Goal: Task Accomplishment & Management: Check status

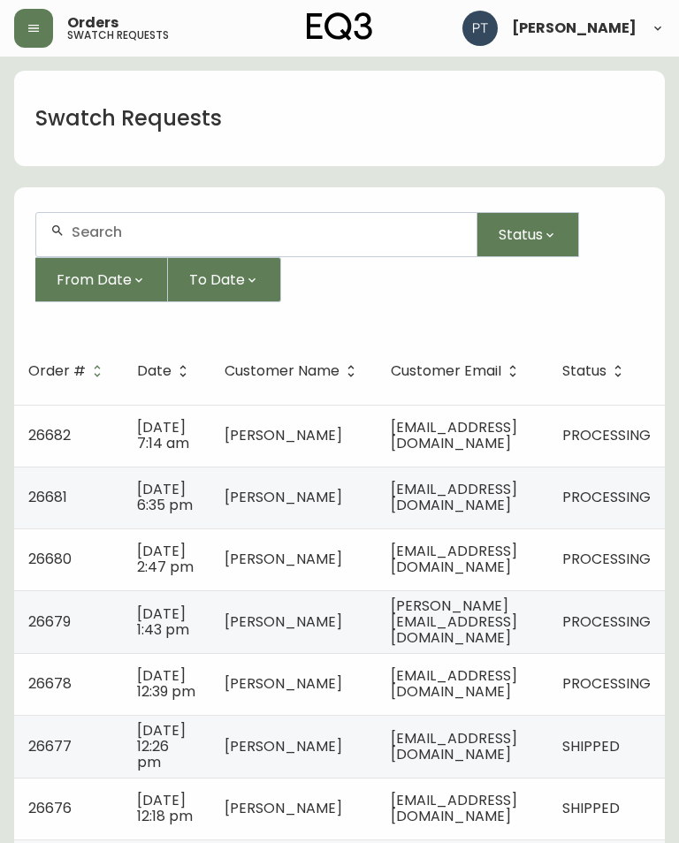
scroll to position [0, 95]
click at [406, 3] on div "Orders swatch requests [PERSON_NAME]" at bounding box center [339, 28] width 651 height 57
click at [604, 411] on td "PROCESSING" at bounding box center [606, 436] width 117 height 62
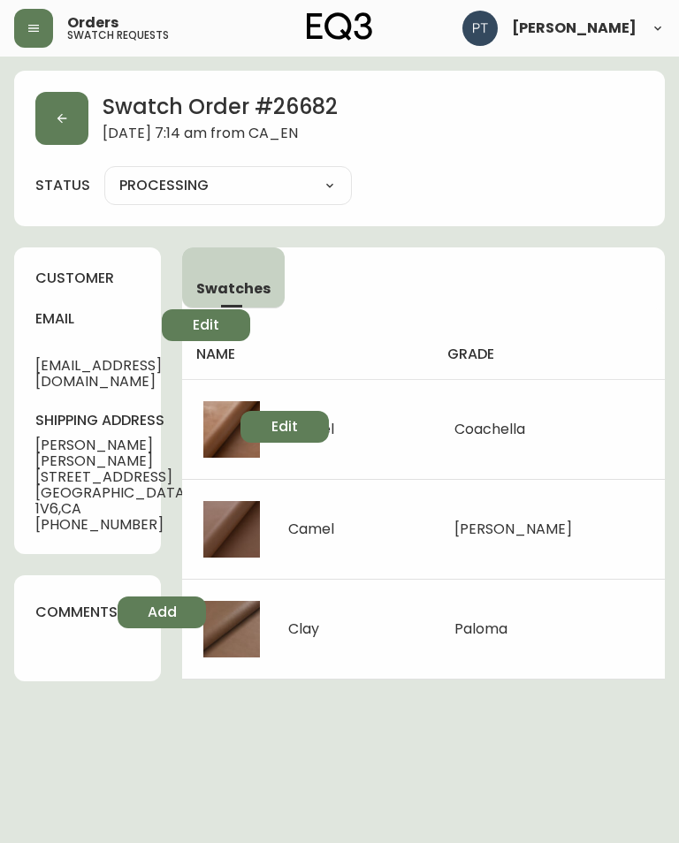
click at [43, 103] on button "button" at bounding box center [61, 118] width 53 height 53
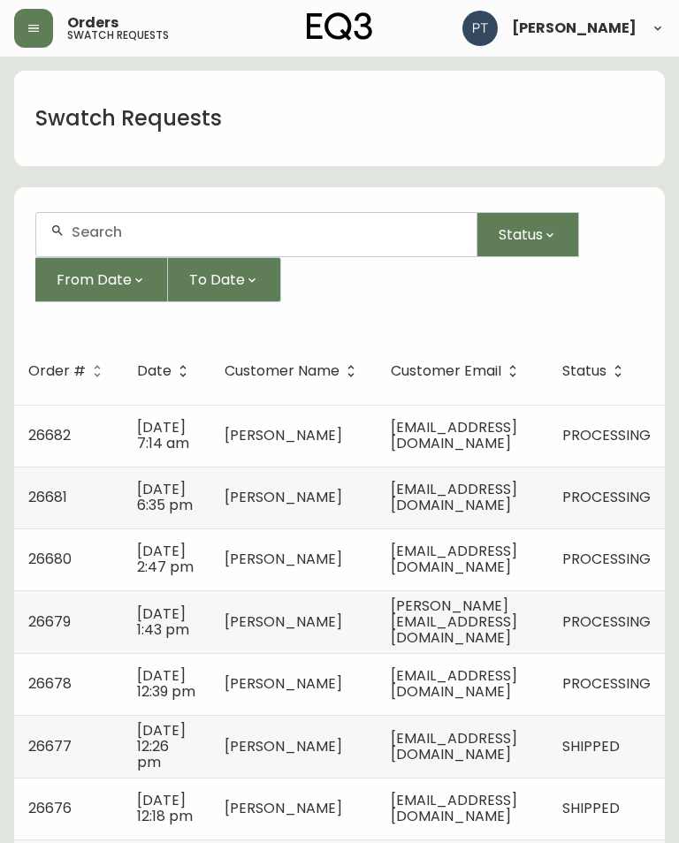
click at [226, 507] on span "[PERSON_NAME]" at bounding box center [284, 497] width 118 height 20
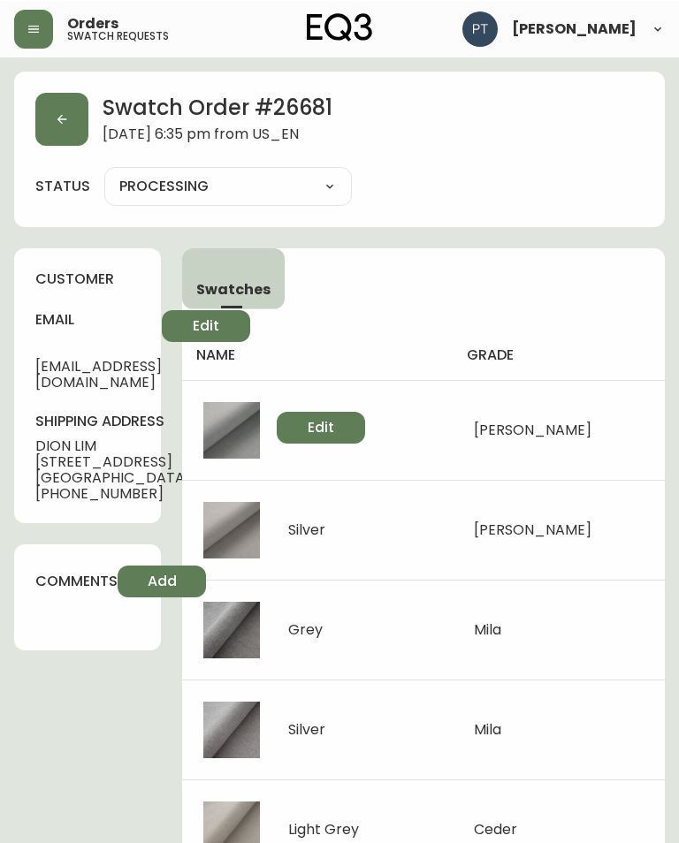
click at [73, 130] on button "button" at bounding box center [61, 118] width 53 height 53
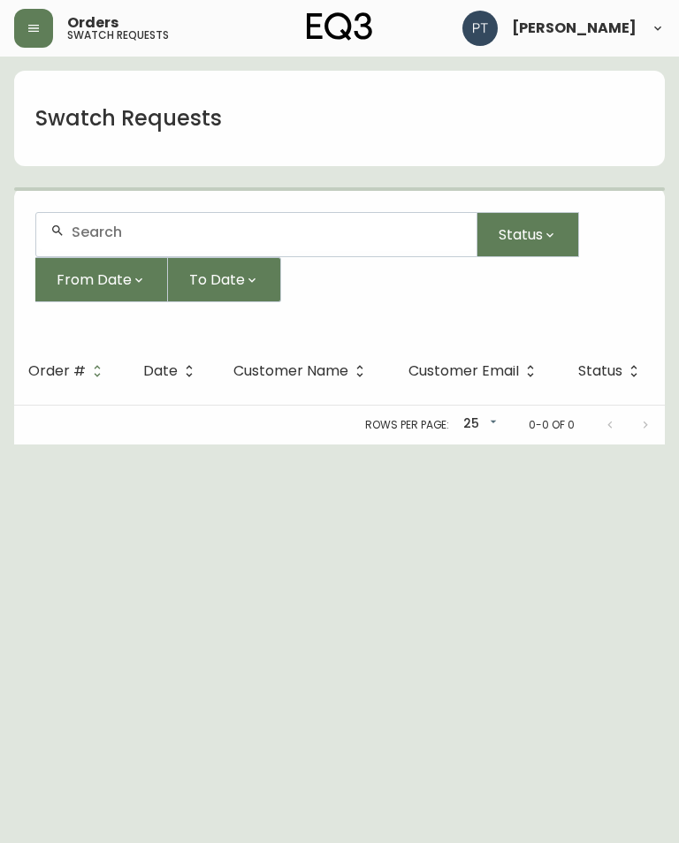
click at [64, 144] on div "Swatch Requests" at bounding box center [128, 118] width 229 height 57
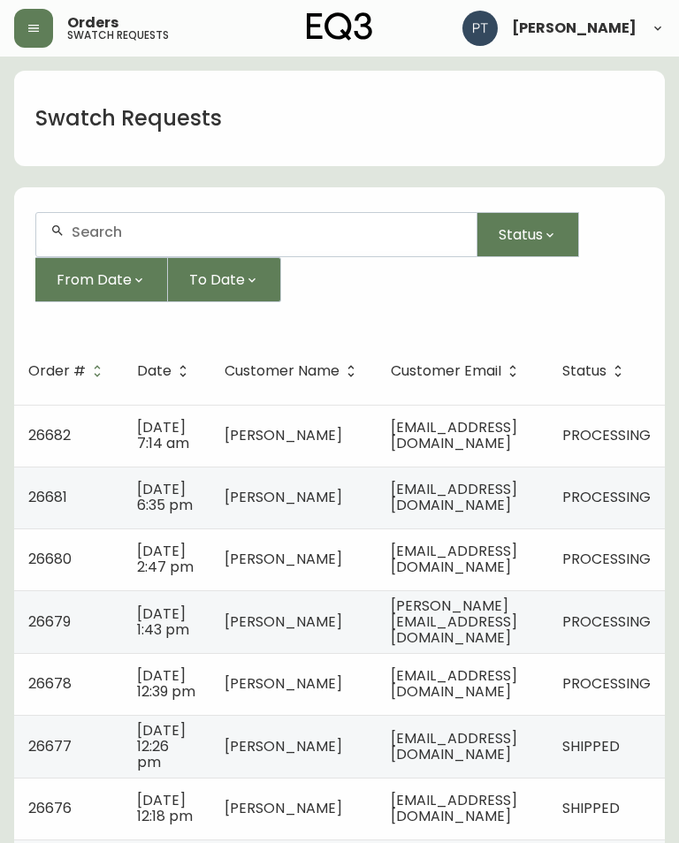
click at [225, 569] on span "[PERSON_NAME]" at bounding box center [284, 559] width 118 height 20
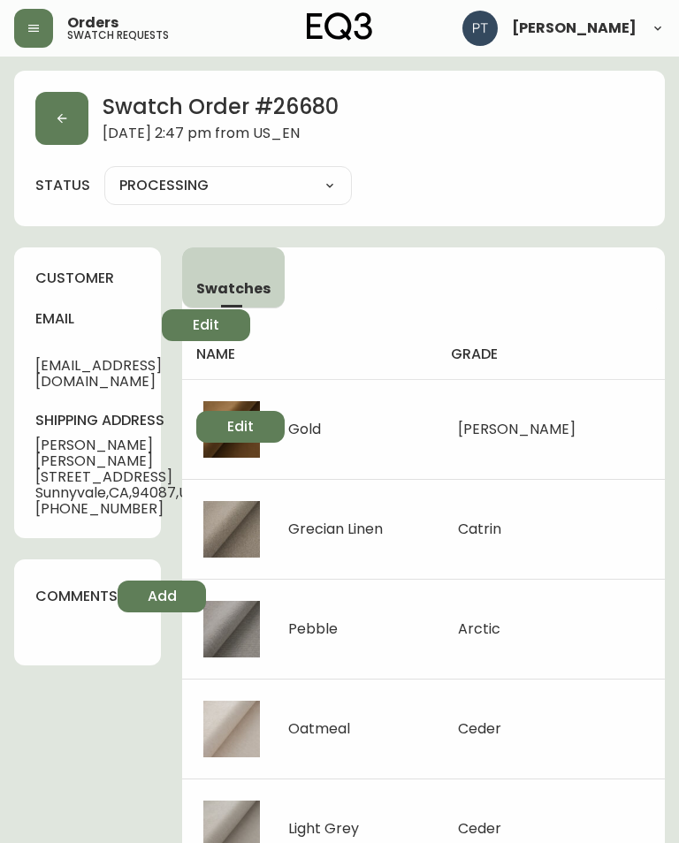
click at [69, 133] on button "button" at bounding box center [61, 118] width 53 height 53
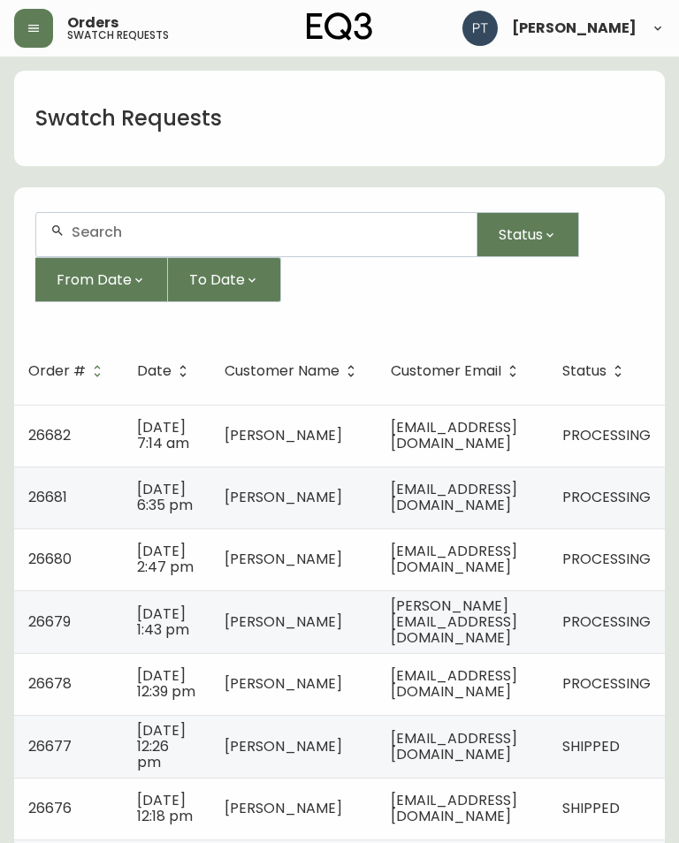
scroll to position [0, 95]
click at [225, 632] on span "[PERSON_NAME]" at bounding box center [284, 622] width 118 height 20
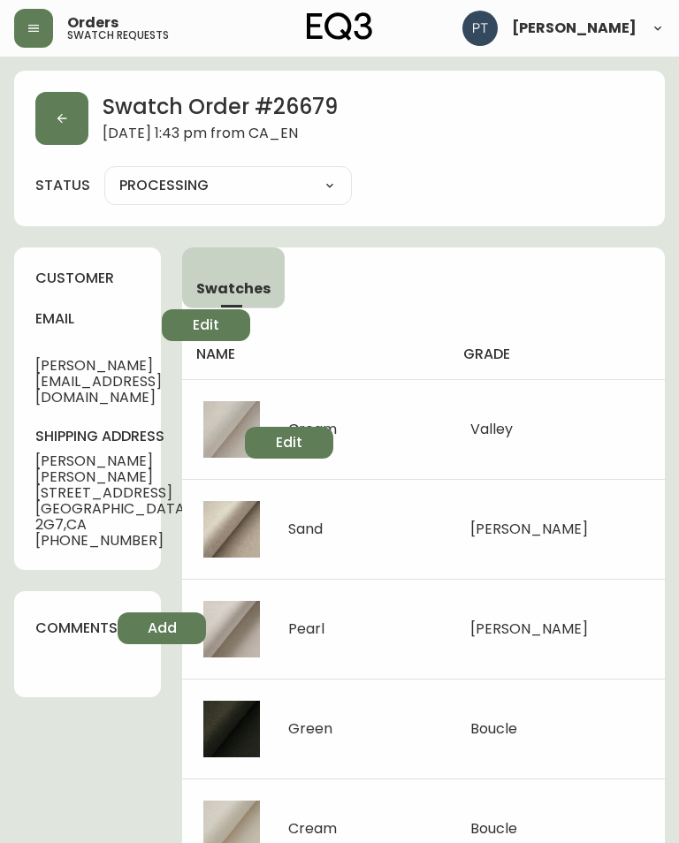
click at [67, 117] on icon "button" at bounding box center [62, 118] width 14 height 14
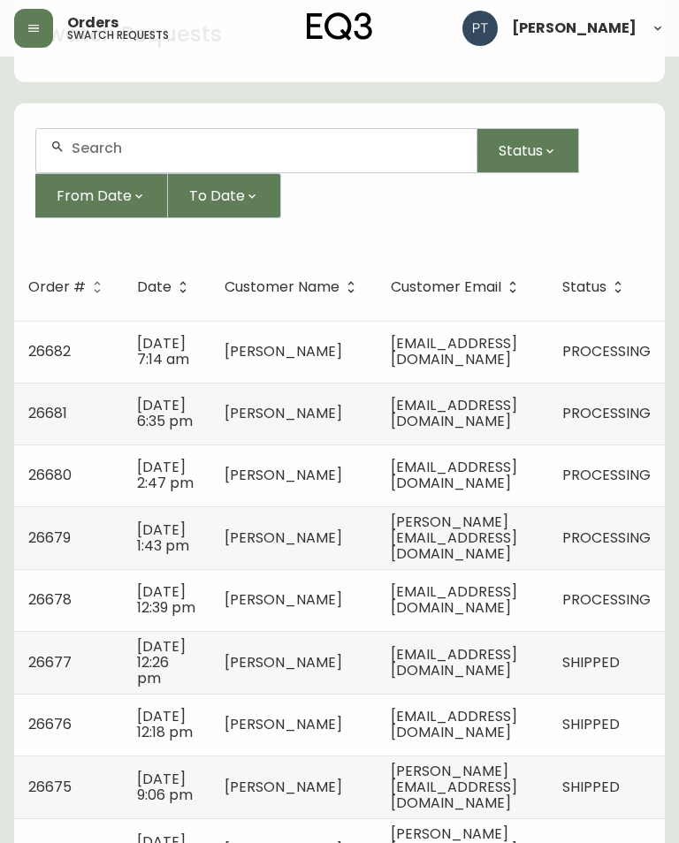
scroll to position [83, 0]
click at [547, 627] on td "[EMAIL_ADDRESS][DOMAIN_NAME]" at bounding box center [463, 601] width 172 height 62
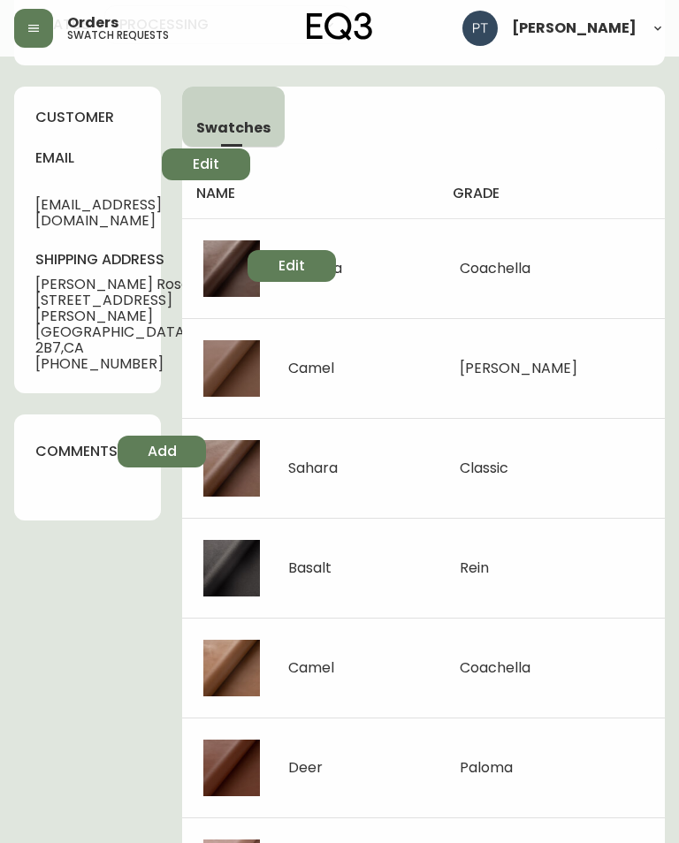
scroll to position [209, 0]
